Goal: Task Accomplishment & Management: Manage account settings

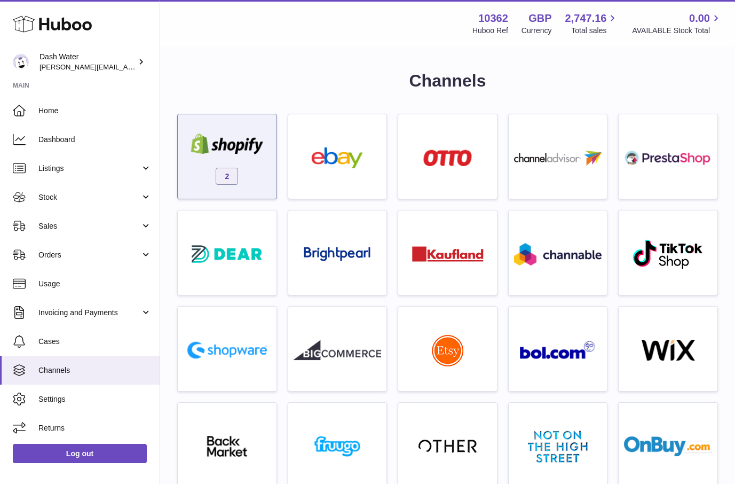
click at [239, 162] on div "2" at bounding box center [227, 159] width 88 height 68
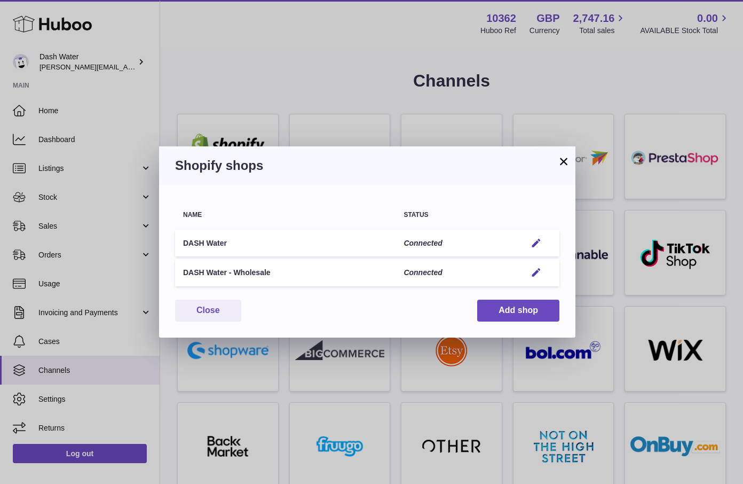
click at [524, 186] on div "Name Status DASH Water Connected Edit DASH Water - Wholesale Connected Edit You…" at bounding box center [367, 261] width 416 height 153
click at [515, 166] on h3 "Shopify shops" at bounding box center [367, 165] width 384 height 17
click at [539, 164] on h3 "Shopify shops" at bounding box center [367, 165] width 384 height 17
click at [533, 241] on em "button" at bounding box center [536, 243] width 11 height 11
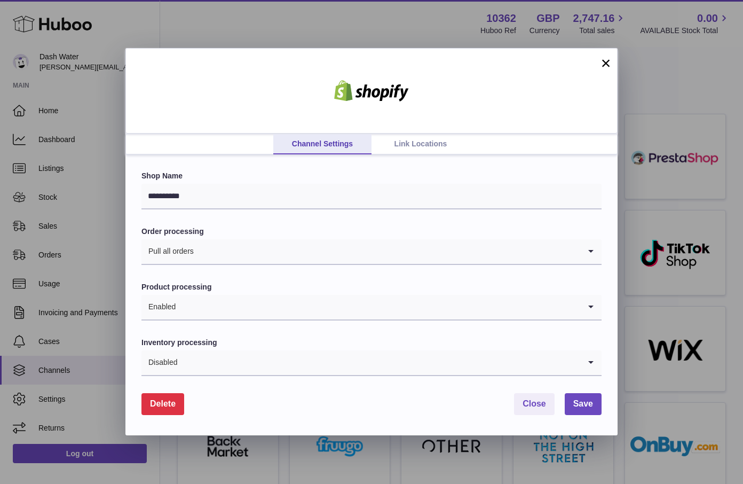
click at [350, 258] on input "Search for option" at bounding box center [387, 251] width 386 height 25
click at [358, 226] on label "Order processing" at bounding box center [371, 231] width 460 height 10
click at [286, 316] on input "Search for option" at bounding box center [378, 307] width 404 height 25
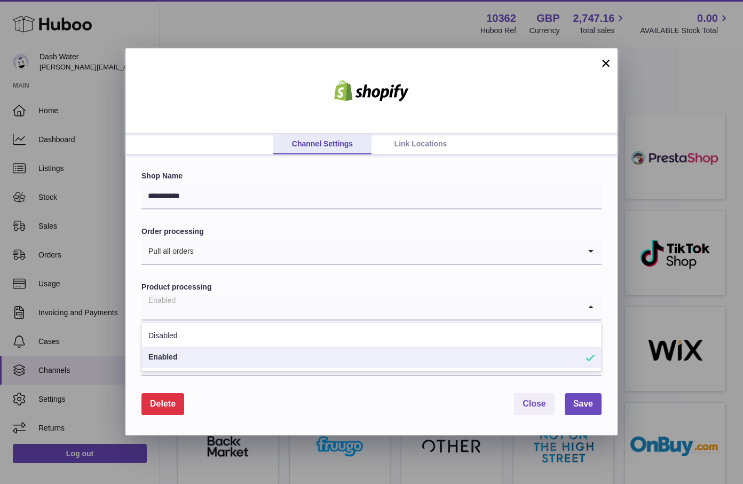
click at [305, 289] on label "Product processing" at bounding box center [371, 287] width 460 height 10
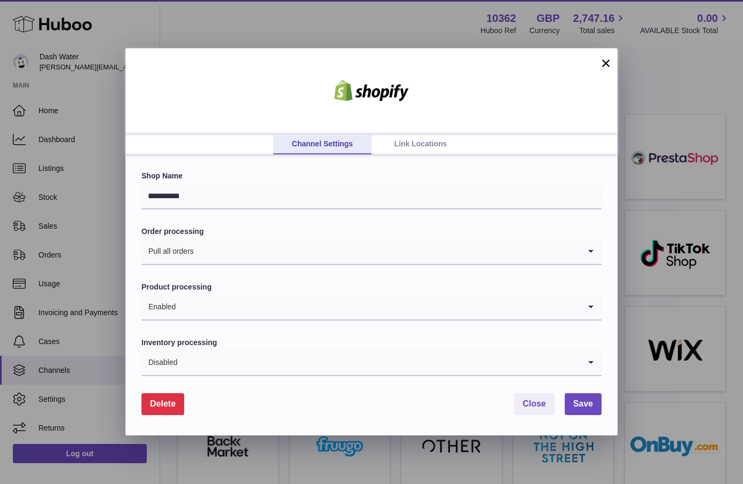
click at [270, 366] on input "Search for option" at bounding box center [379, 362] width 403 height 25
click at [133, 365] on div "**********" at bounding box center [371, 295] width 492 height 280
click at [606, 66] on button "×" at bounding box center [606, 63] width 13 height 13
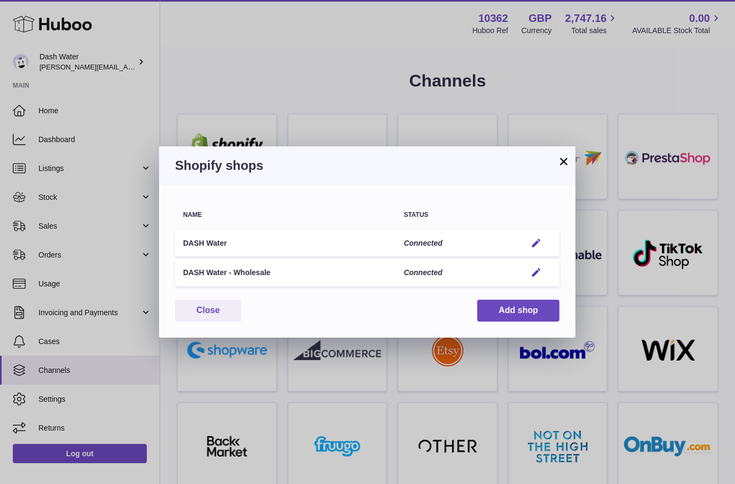
click at [559, 158] on button "×" at bounding box center [563, 161] width 13 height 13
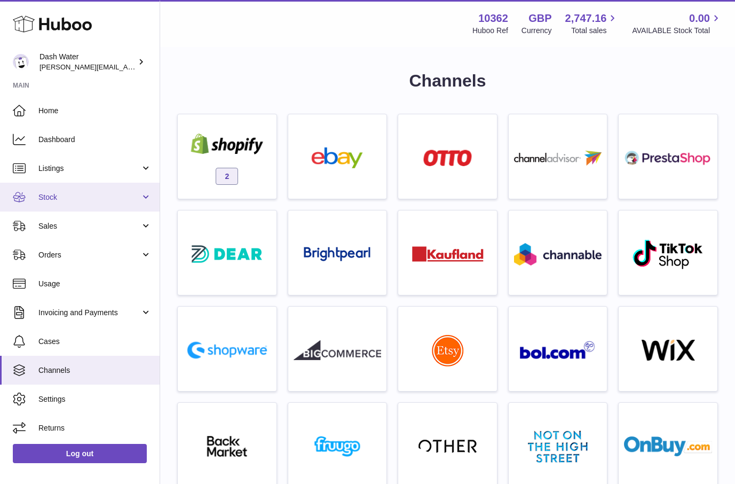
click at [78, 204] on link "Stock" at bounding box center [80, 197] width 160 height 29
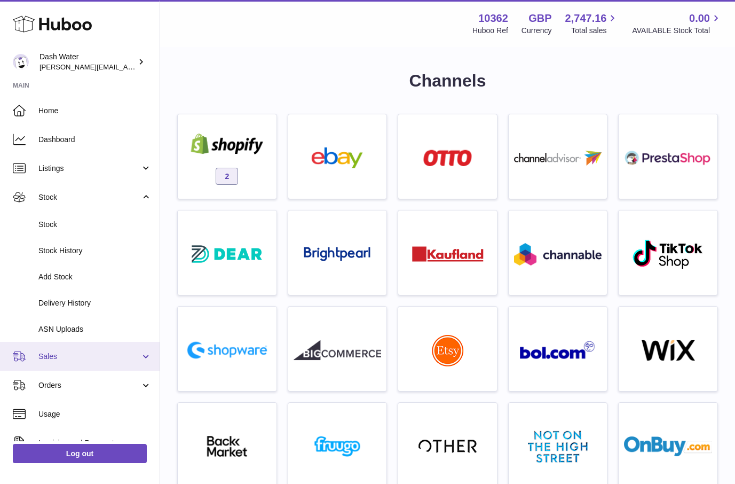
click at [58, 346] on link "Sales" at bounding box center [80, 356] width 160 height 29
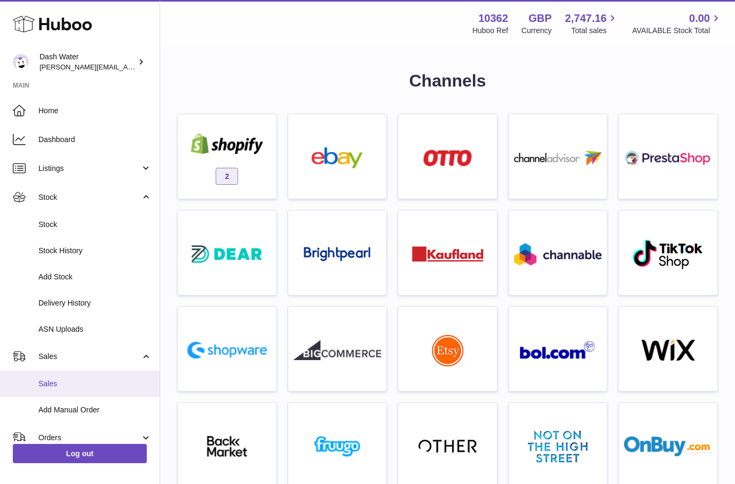
click at [59, 384] on span "Sales" at bounding box center [94, 384] width 113 height 10
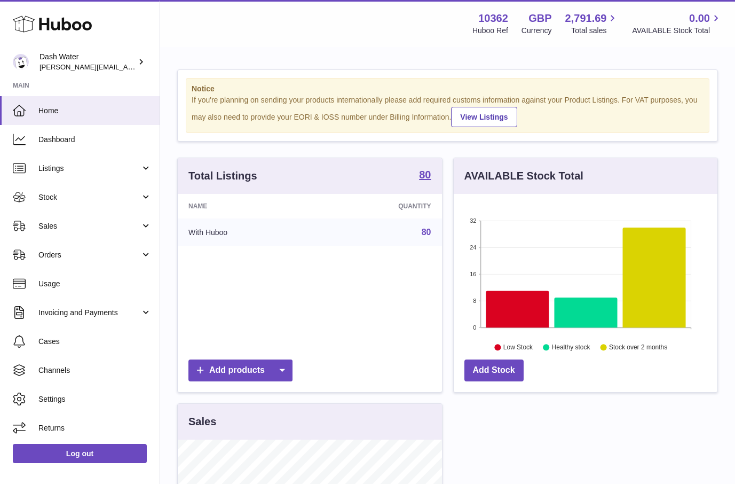
click at [658, 153] on div "Notice If you're planning on sending your products internationally please add r…" at bounding box center [447, 445] width 575 height 794
click at [520, 414] on div "Total Listings 80 Name Quantity With Huboo 80 Add products AVAILABLE Stock Tota…" at bounding box center [448, 489] width 552 height 663
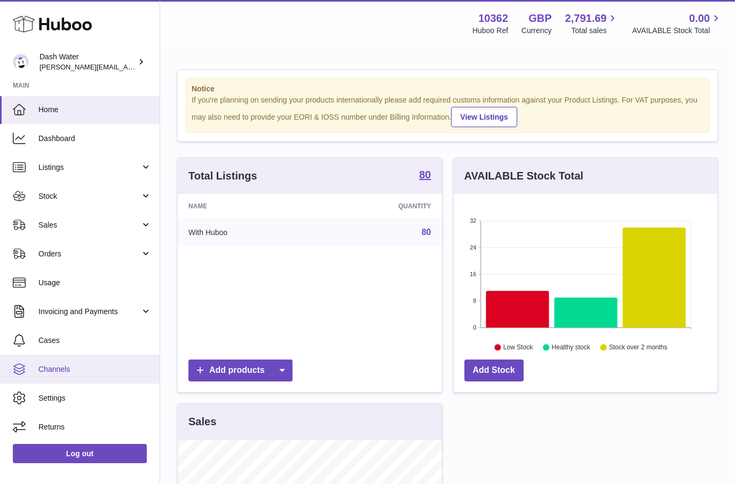
click at [94, 367] on span "Channels" at bounding box center [94, 369] width 113 height 10
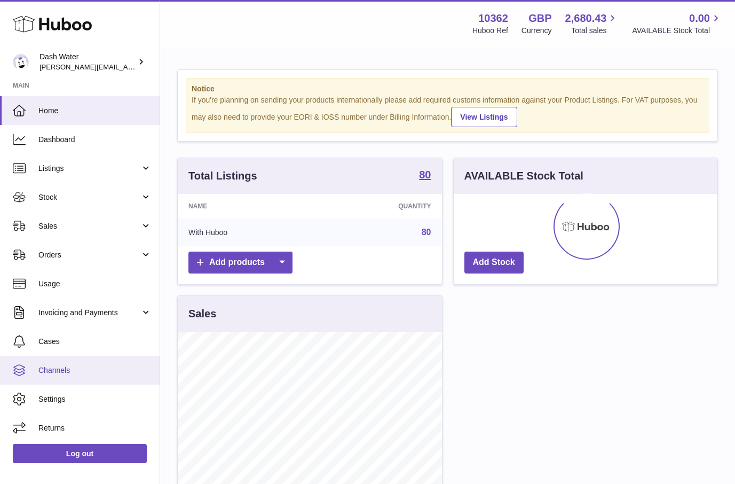
click at [46, 376] on link "Channels" at bounding box center [80, 370] width 160 height 29
click at [65, 375] on span "Channels" at bounding box center [94, 370] width 113 height 10
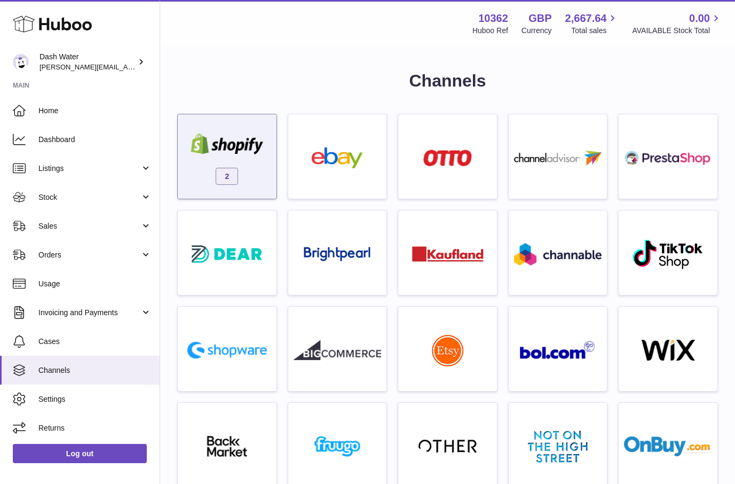
click at [244, 157] on div "2" at bounding box center [227, 159] width 88 height 68
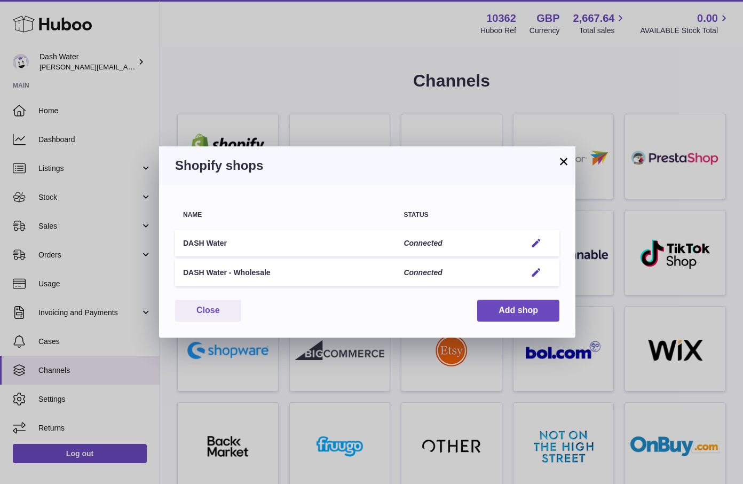
click at [563, 162] on button "×" at bounding box center [563, 161] width 13 height 13
